Goal: Task Accomplishment & Management: Manage account settings

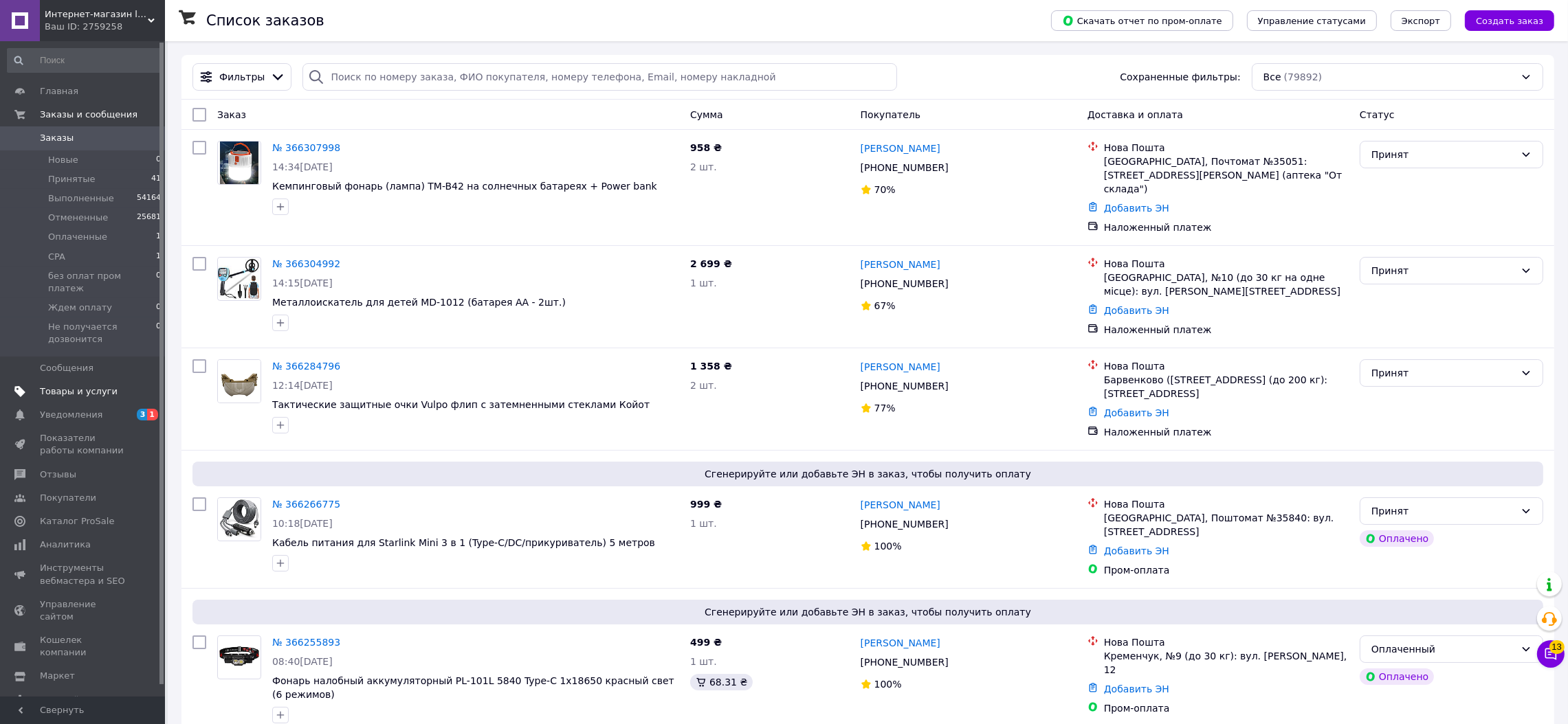
click at [81, 386] on span "Товары и услуги" at bounding box center [78, 392] width 78 height 12
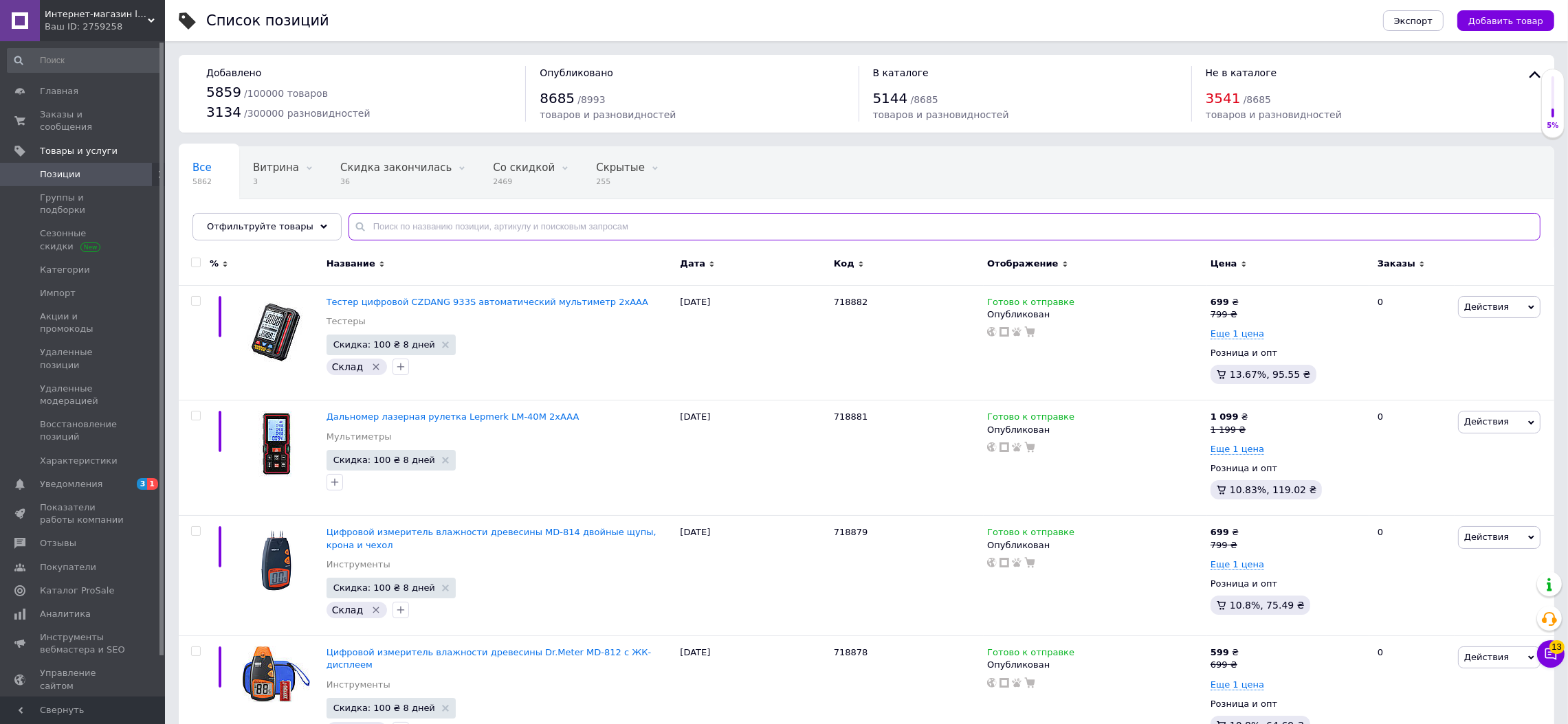
click at [374, 231] on input "text" at bounding box center [944, 227] width 1191 height 28
paste input "718173"
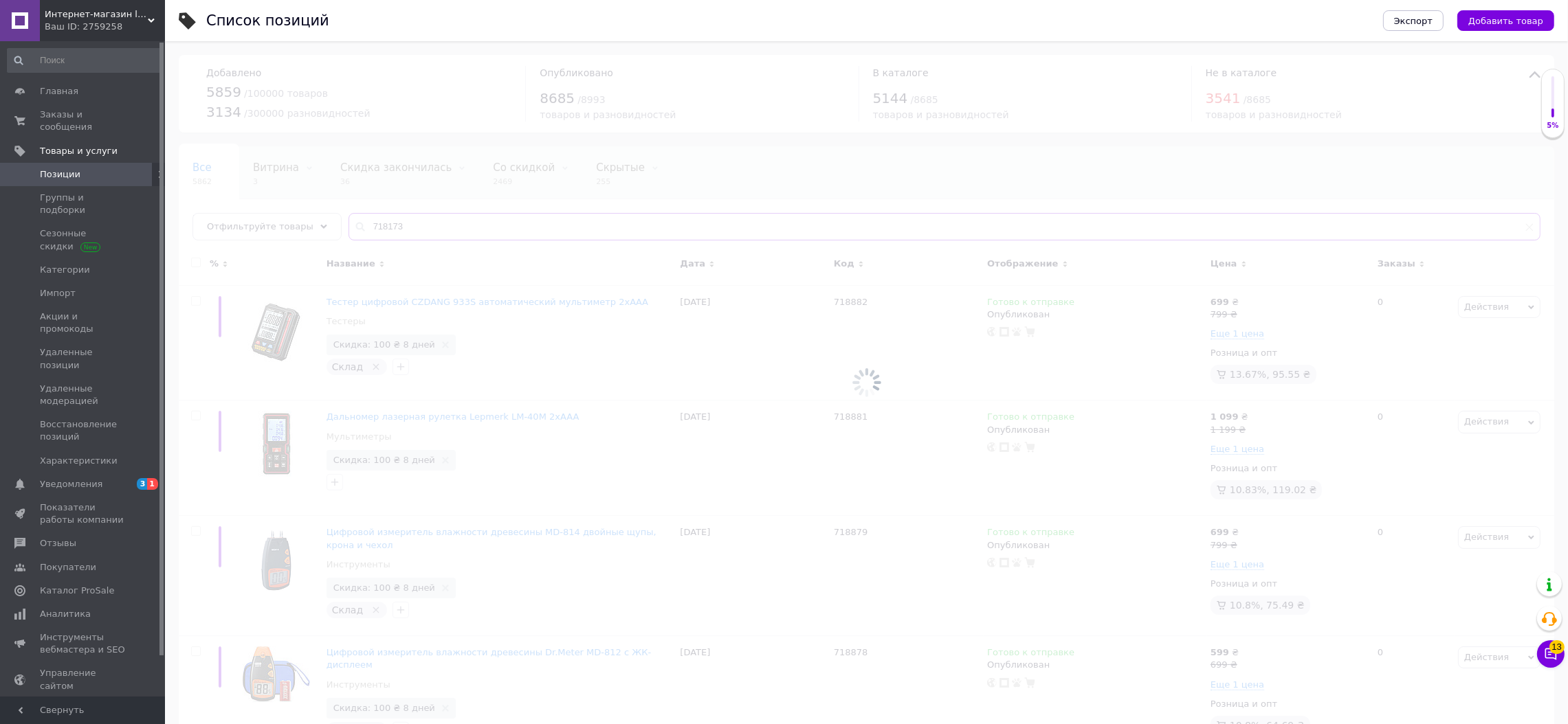
type input "718173"
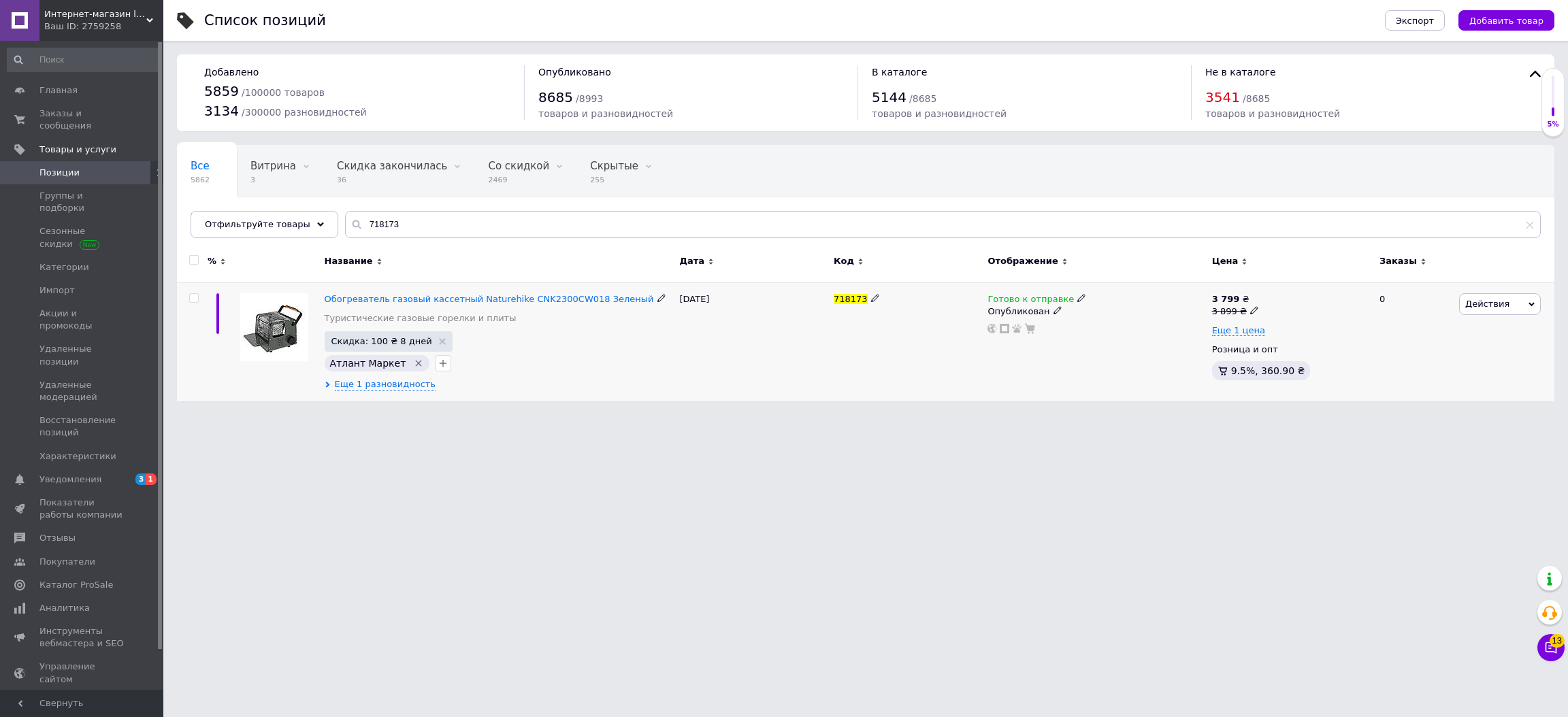
click at [1013, 294] on span "Готово к отправке" at bounding box center [1031, 301] width 87 height 14
click at [1123, 325] on li "Нет в наличии" at bounding box center [1152, 327] width 129 height 19
click at [1008, 415] on html "Интернет-магазин livelyshop Ваш ID: 2759258 Сайт Интернет-магазин livelyshop Ка…" at bounding box center [784, 207] width 1568 height 415
click at [387, 384] on span "Еще 1 разновидность" at bounding box center [385, 384] width 101 height 12
click at [335, 387] on span "Еще 1 разновидность" at bounding box center [385, 384] width 101 height 12
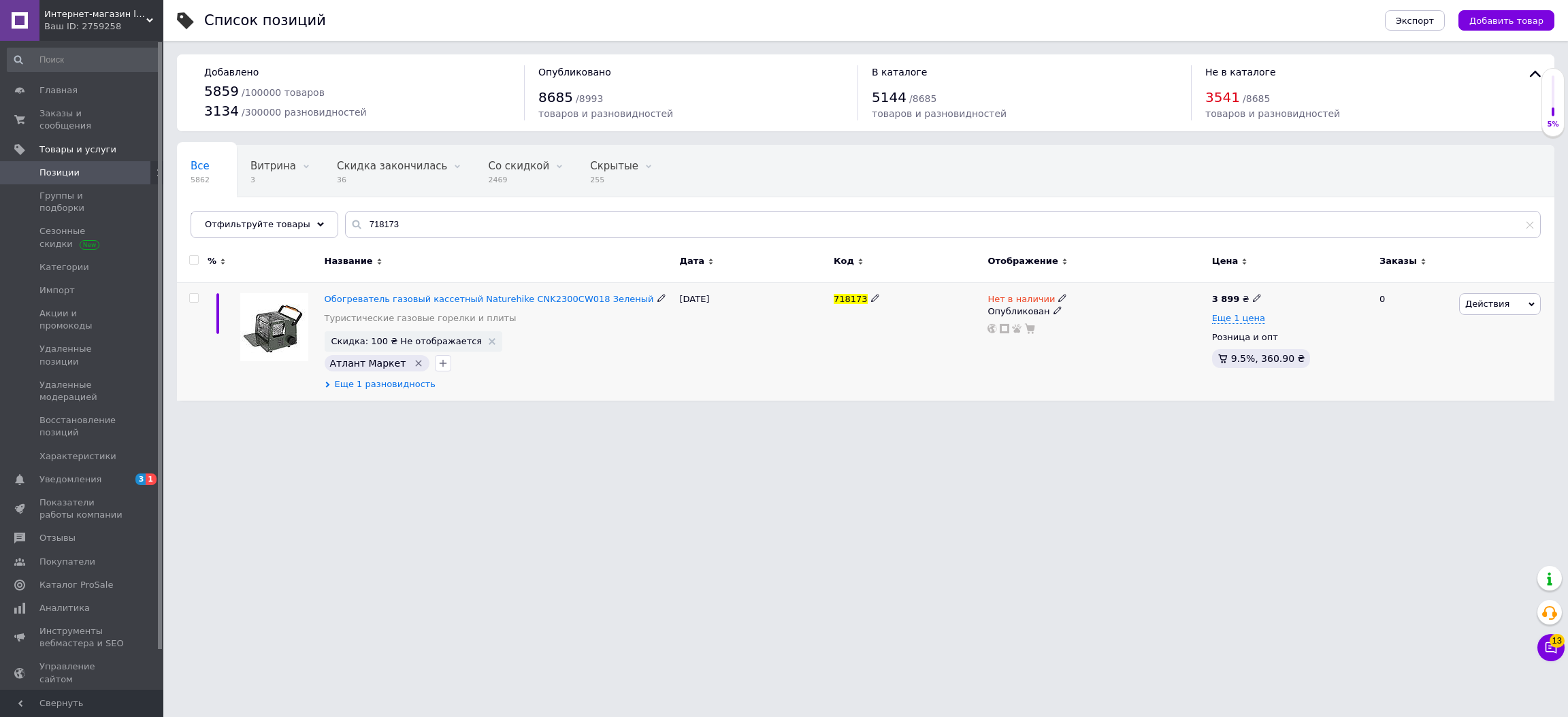
click at [335, 386] on span "Еще 1 разновидность" at bounding box center [385, 384] width 101 height 12
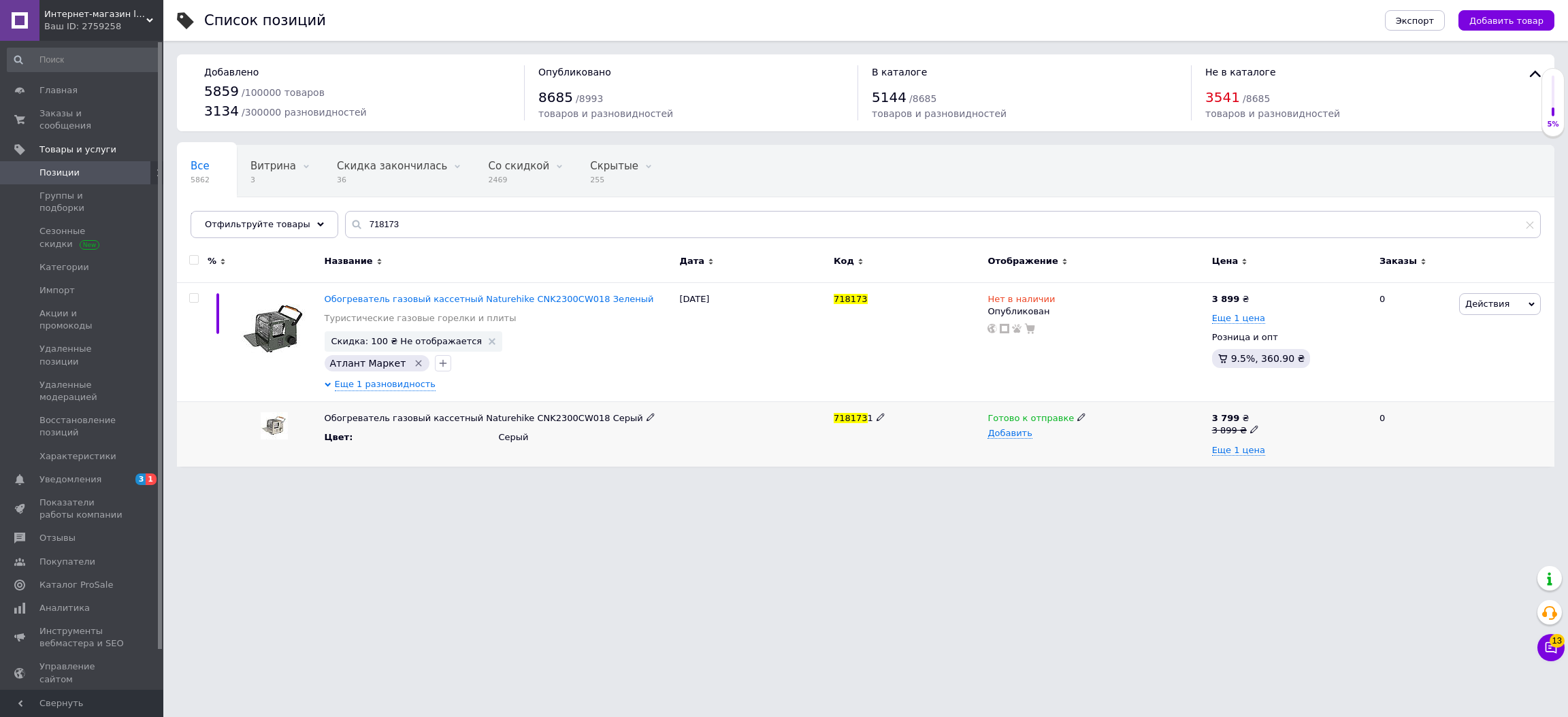
click at [1007, 418] on span "Готово к отправке" at bounding box center [1031, 420] width 87 height 14
click at [1060, 467] on li "Нет в наличии" at bounding box center [1092, 464] width 221 height 19
click at [1007, 480] on html "Интернет-магазин livelyshop Ваш ID: 2759258 Сайт Интернет-магазин livelyshop Ка…" at bounding box center [784, 240] width 1568 height 480
